Goal: Information Seeking & Learning: Learn about a topic

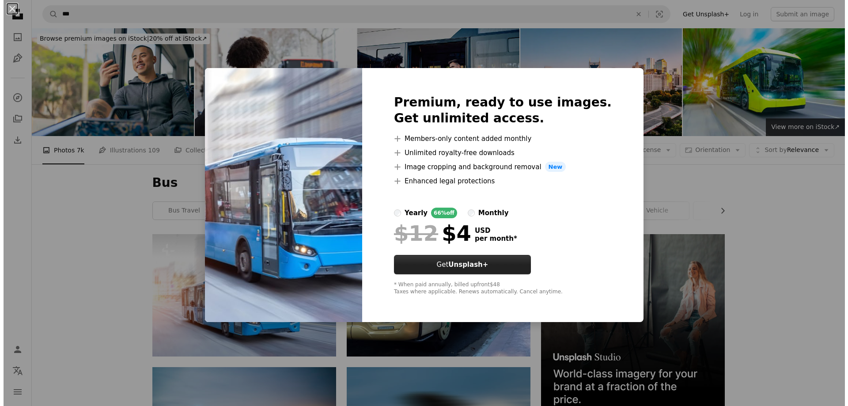
scroll to position [132, 0]
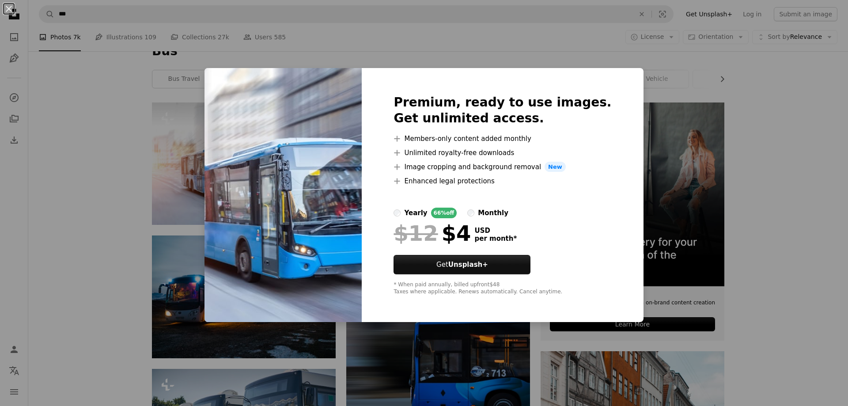
click at [309, 173] on img at bounding box center [282, 195] width 157 height 254
click at [701, 107] on div "An X shape Premium, ready to use images. Get unlimited access. A plus sign Memb…" at bounding box center [424, 203] width 848 height 406
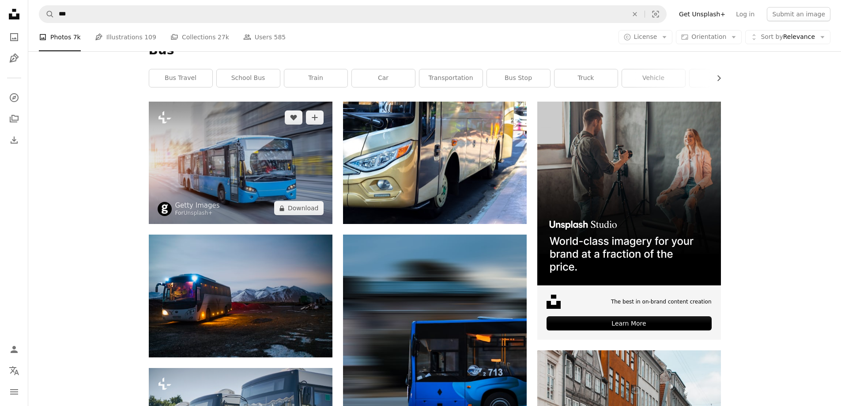
click at [260, 163] on img at bounding box center [241, 163] width 184 height 122
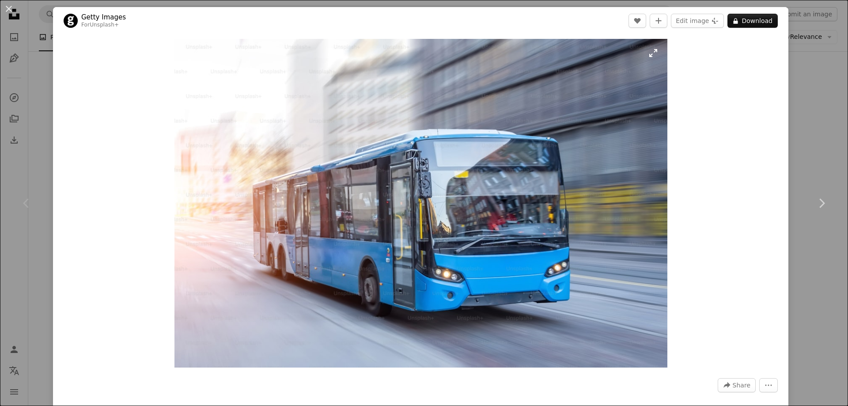
drag, startPoint x: 466, startPoint y: 209, endPoint x: 385, endPoint y: 240, distance: 87.2
click at [385, 240] on img "Zoom in on this image" at bounding box center [420, 203] width 493 height 329
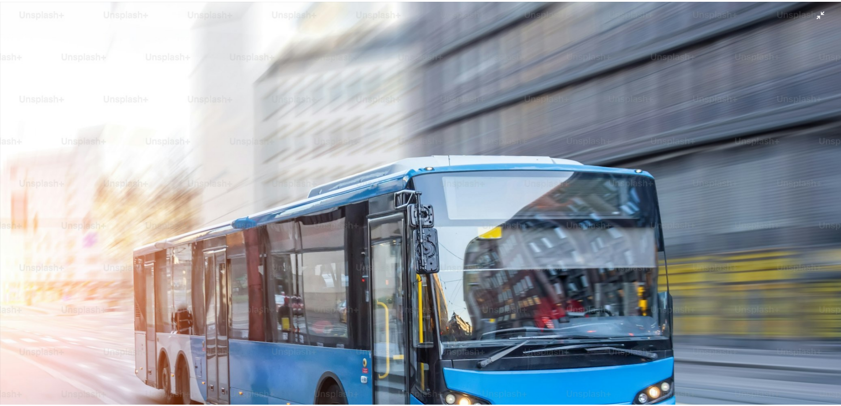
scroll to position [76, 0]
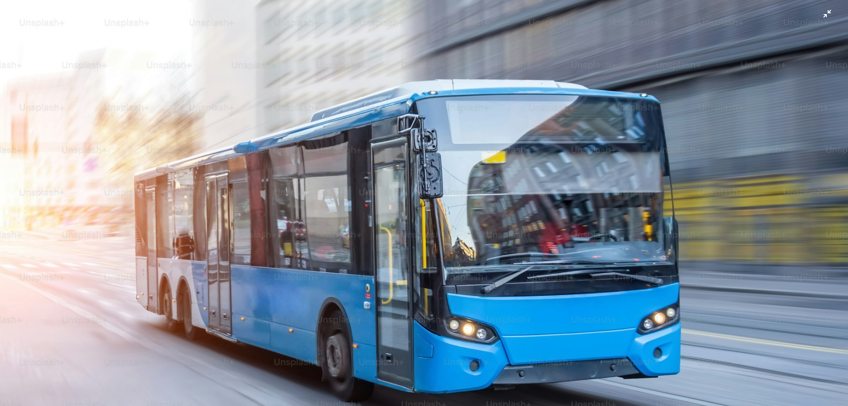
click at [643, 267] on img "Zoom out on this image" at bounding box center [424, 207] width 849 height 566
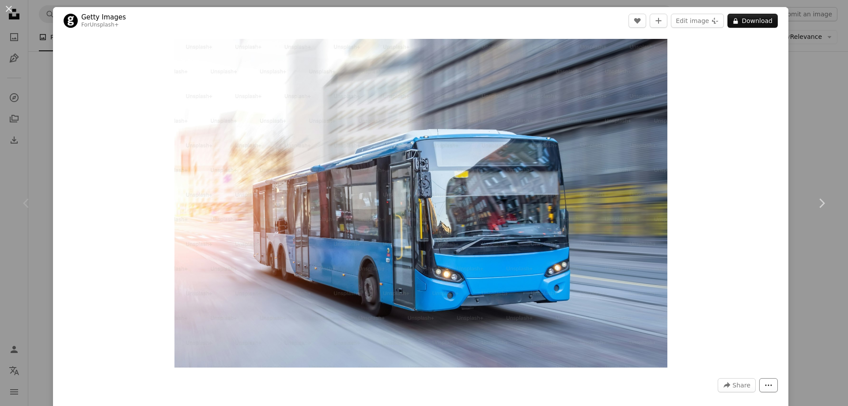
click at [764, 385] on icon "More Actions" at bounding box center [768, 385] width 8 height 8
click at [819, 104] on div "An X shape Chevron left Chevron right Getty Images For Unsplash+ A heart A plus…" at bounding box center [424, 203] width 848 height 406
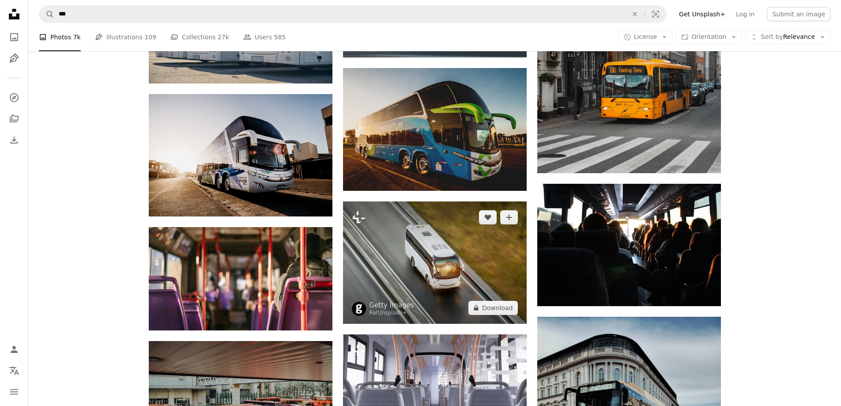
scroll to position [485, 0]
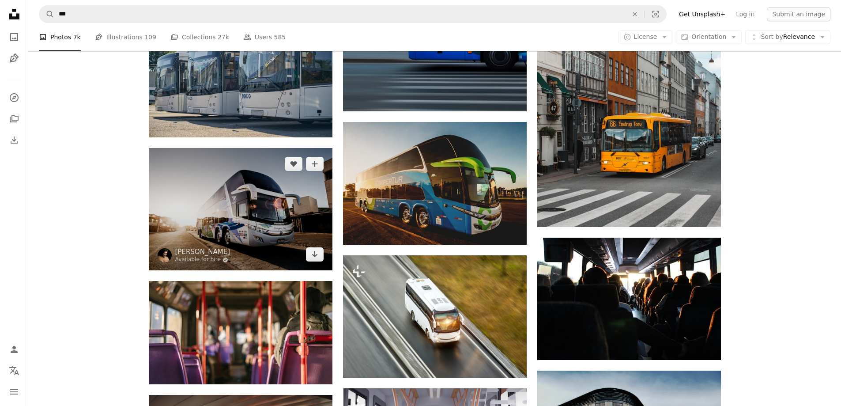
click at [272, 220] on img at bounding box center [241, 209] width 184 height 122
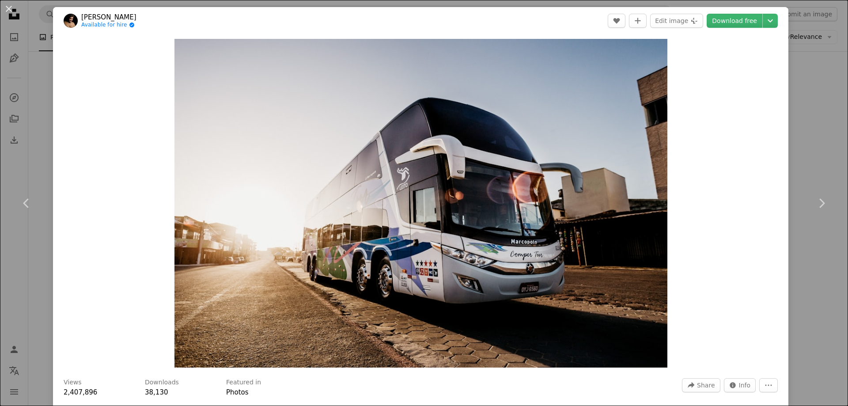
drag, startPoint x: 827, startPoint y: 118, endPoint x: 799, endPoint y: 108, distance: 29.2
click at [827, 118] on div "An X shape Chevron left Chevron right [PERSON_NAME] Available for hire A checkm…" at bounding box center [424, 203] width 848 height 406
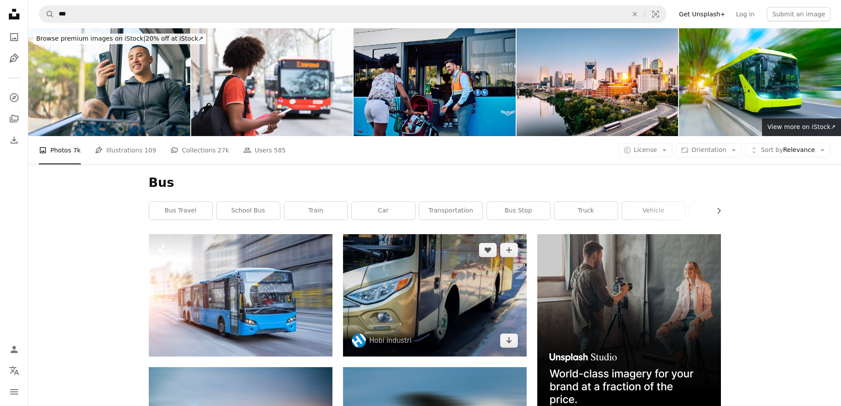
click at [439, 275] on img at bounding box center [435, 295] width 184 height 122
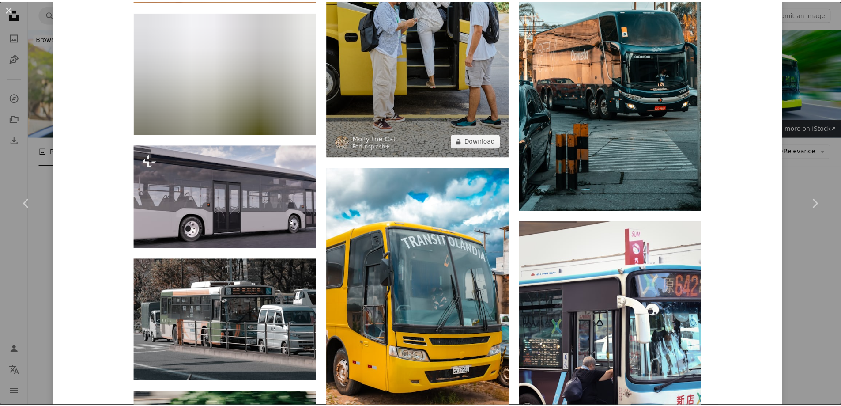
scroll to position [3577, 0]
